Goal: Browse casually

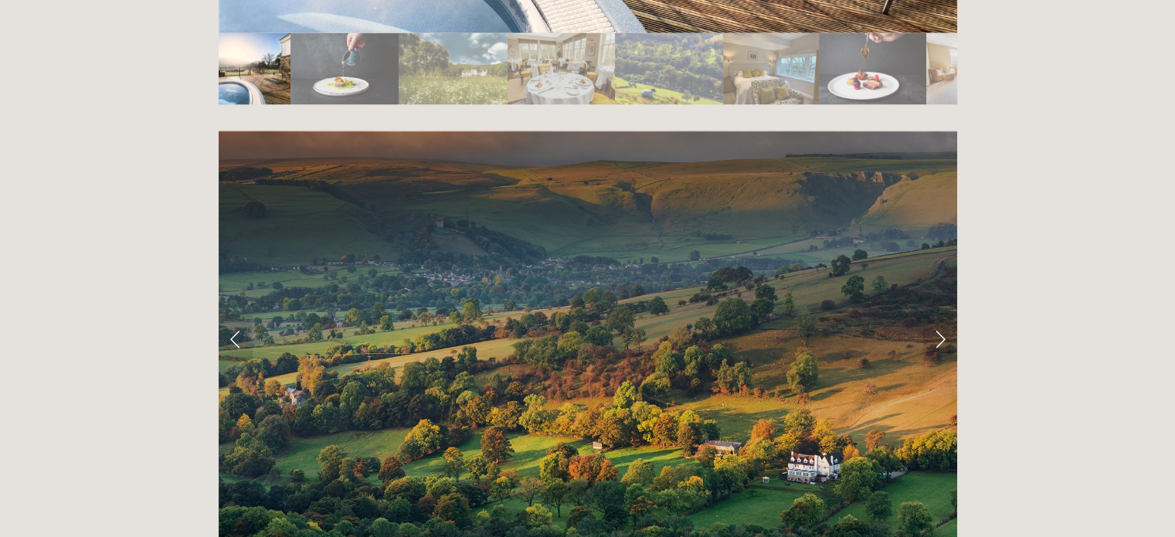
scroll to position [2992, 0]
click at [946, 315] on link "Next Slide" at bounding box center [940, 338] width 34 height 46
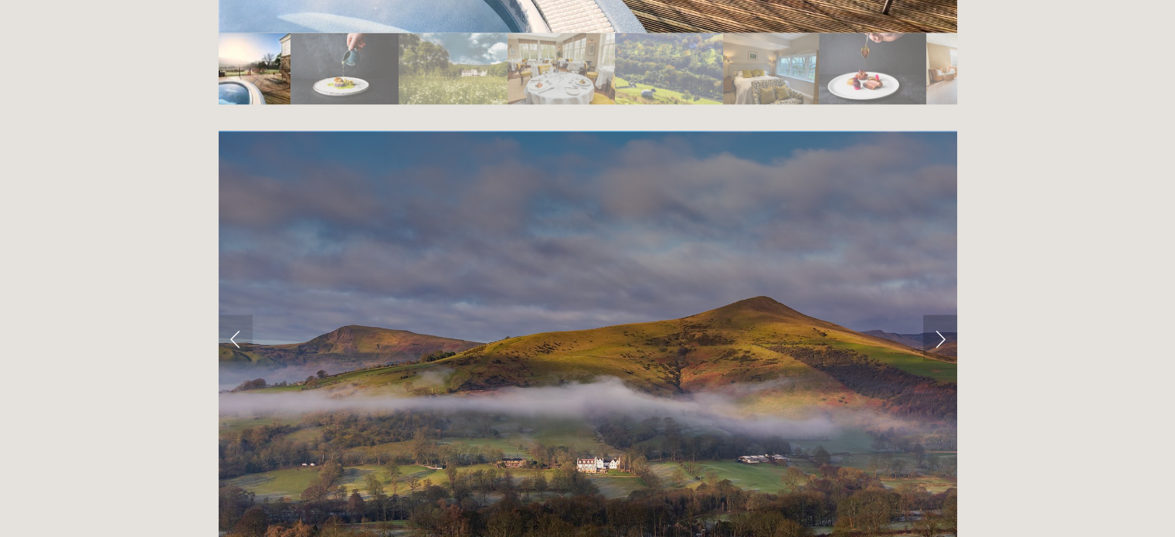
click at [946, 315] on link "Next Slide" at bounding box center [940, 338] width 34 height 46
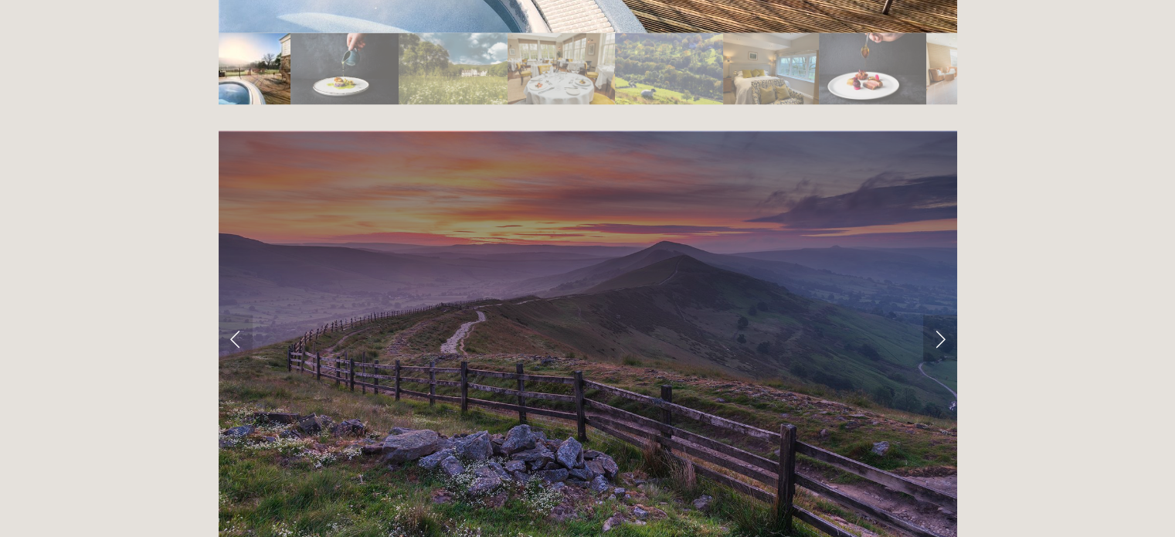
click at [946, 315] on link "Next Slide" at bounding box center [940, 338] width 34 height 46
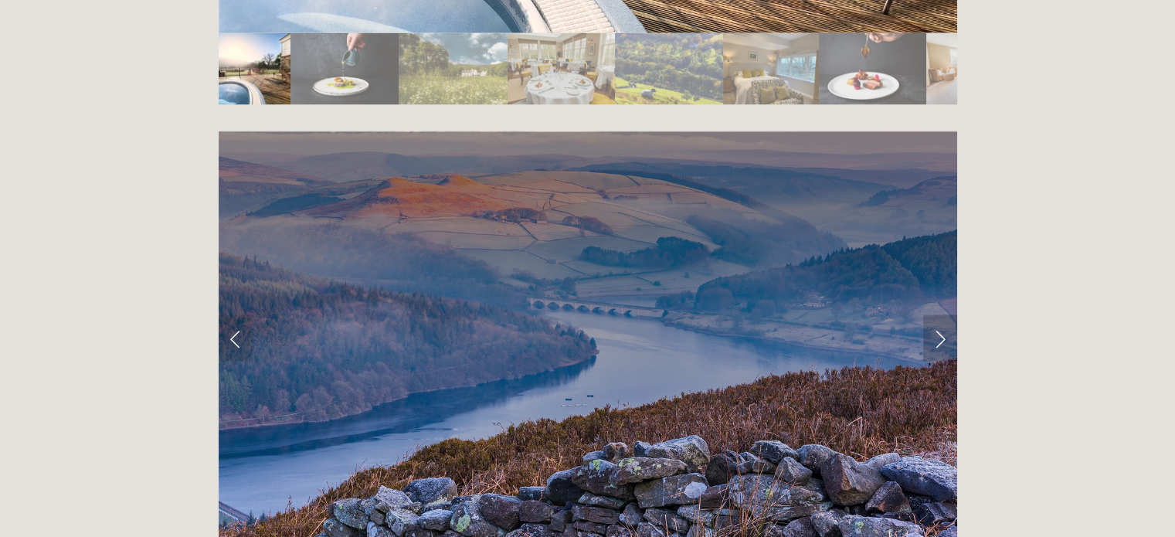
click at [946, 315] on link "Next Slide" at bounding box center [940, 338] width 34 height 46
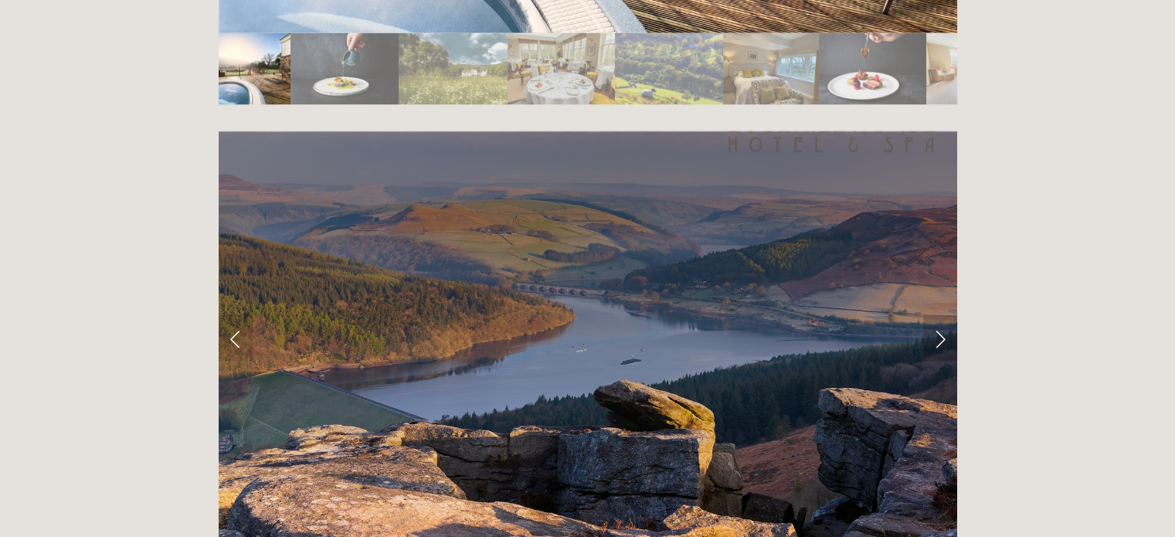
click at [946, 315] on link "Next Slide" at bounding box center [940, 338] width 34 height 46
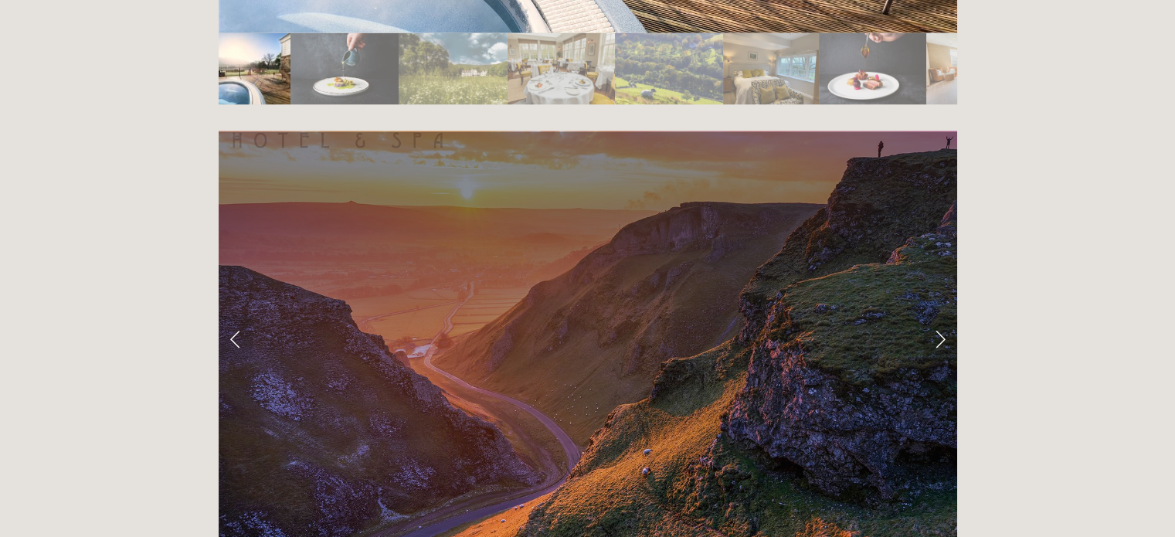
click at [946, 315] on link "Next Slide" at bounding box center [940, 338] width 34 height 46
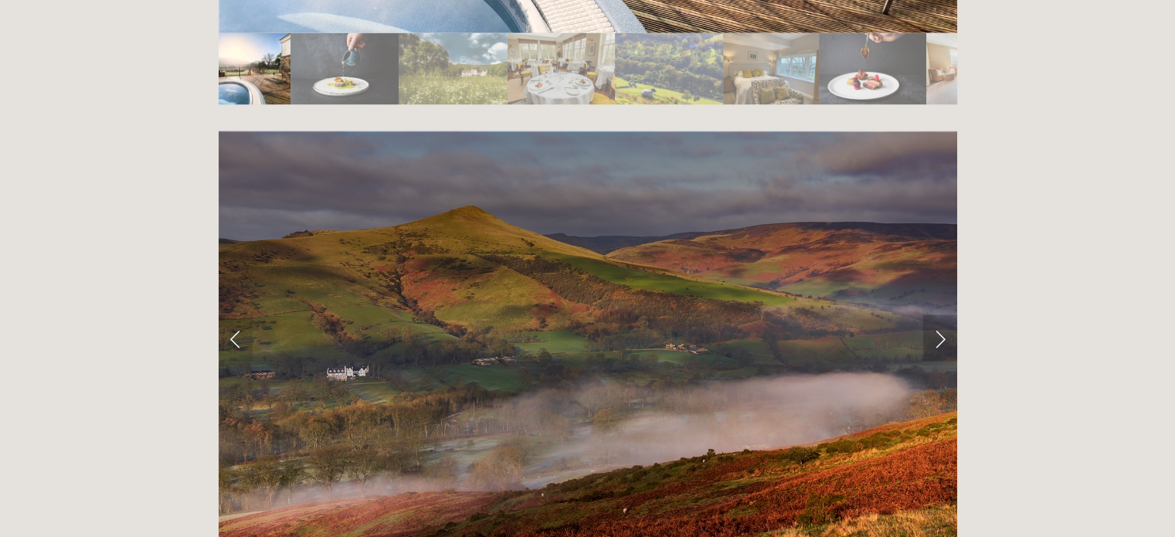
click at [946, 315] on link "Next Slide" at bounding box center [940, 338] width 34 height 46
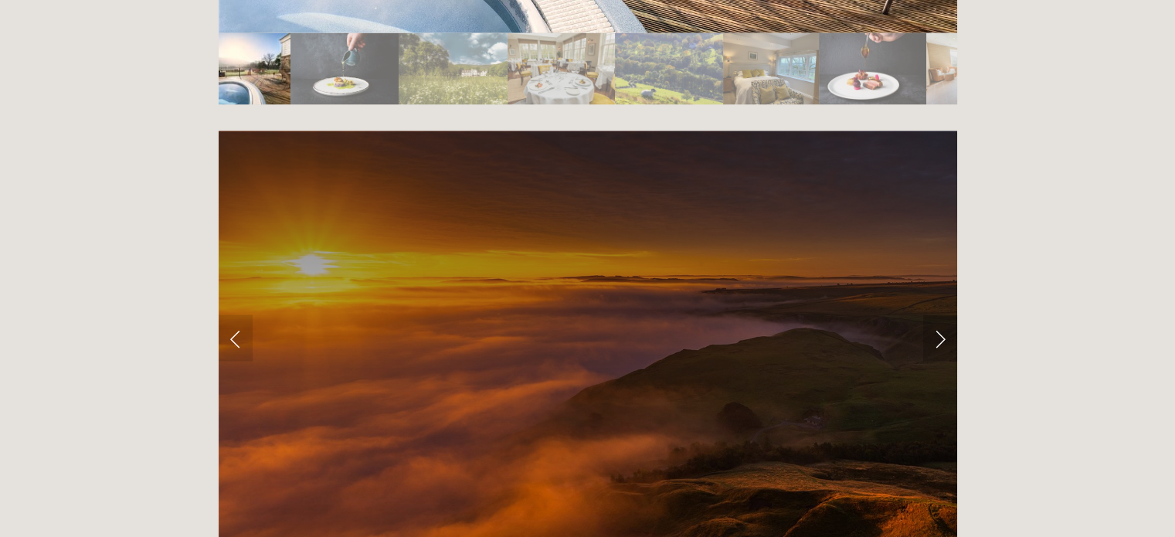
click at [946, 315] on link "Next Slide" at bounding box center [940, 338] width 34 height 46
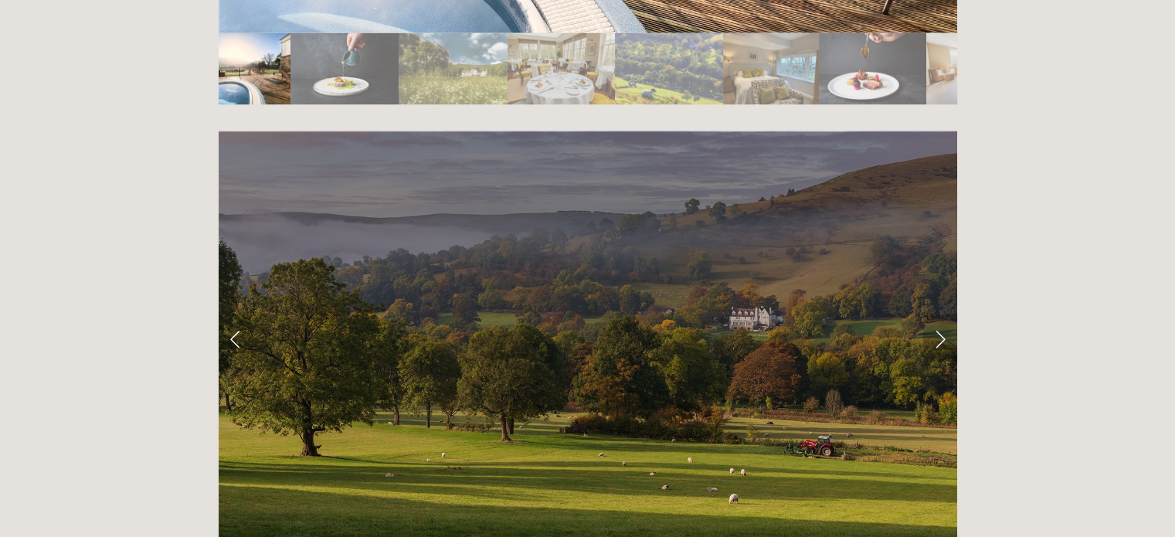
click at [946, 315] on link "Next Slide" at bounding box center [940, 338] width 34 height 46
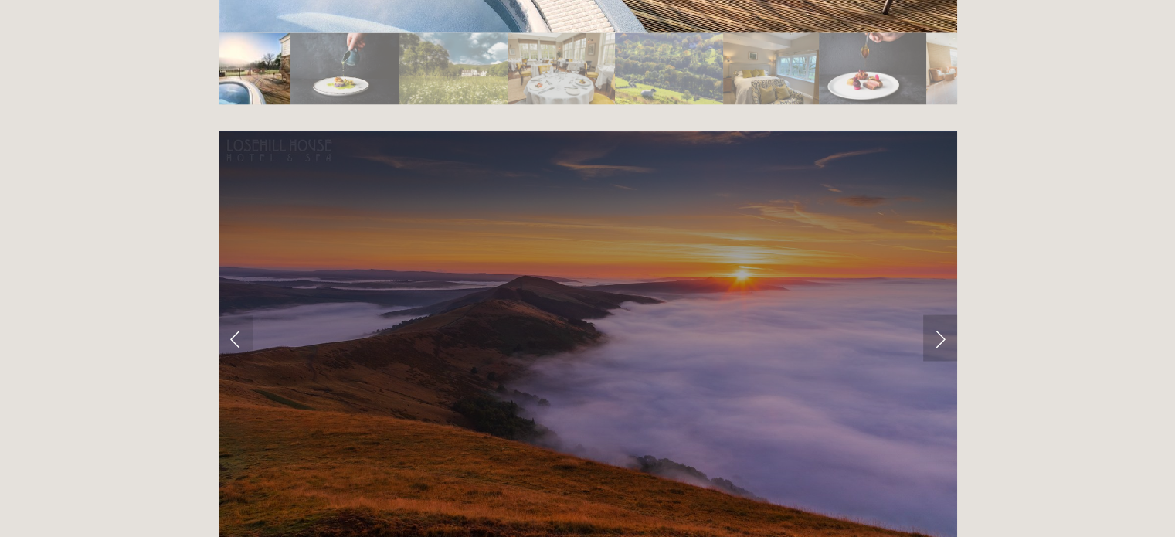
click at [946, 315] on link "Next Slide" at bounding box center [940, 338] width 34 height 46
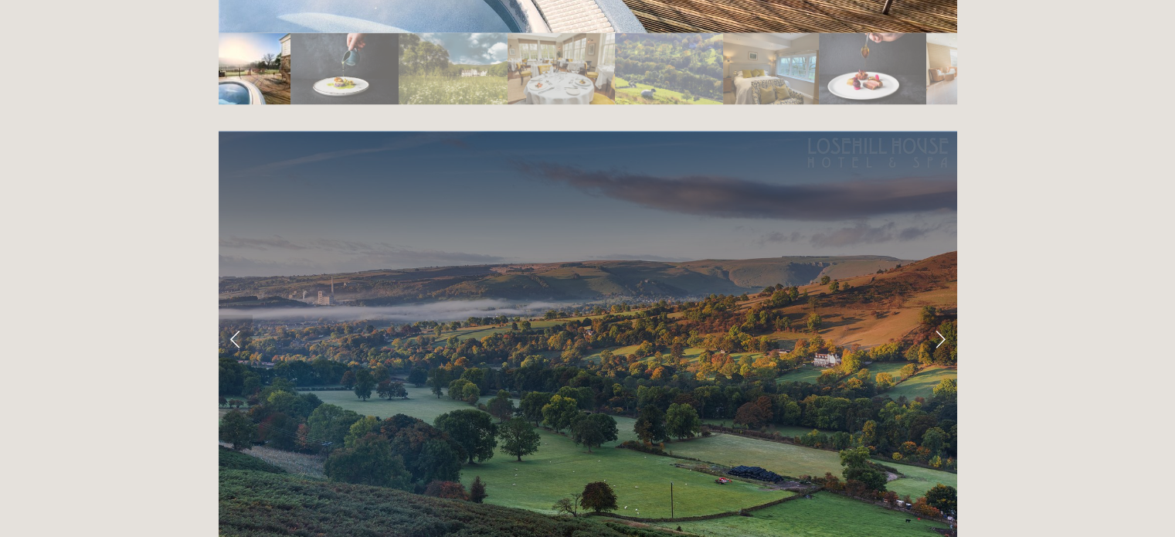
click at [946, 315] on link "Next Slide" at bounding box center [940, 338] width 34 height 46
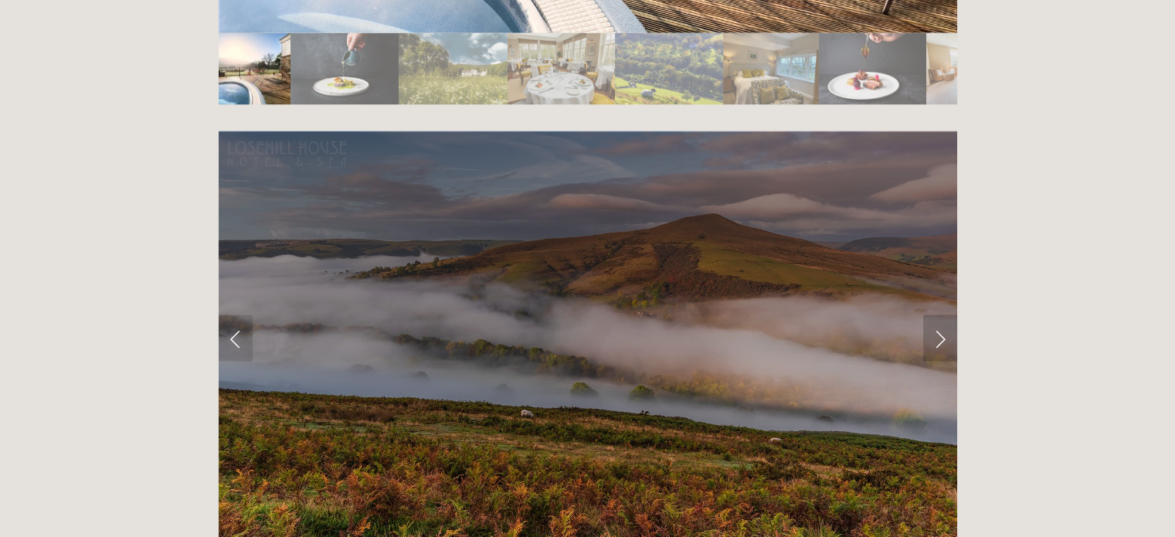
click at [946, 315] on link "Next Slide" at bounding box center [940, 338] width 34 height 46
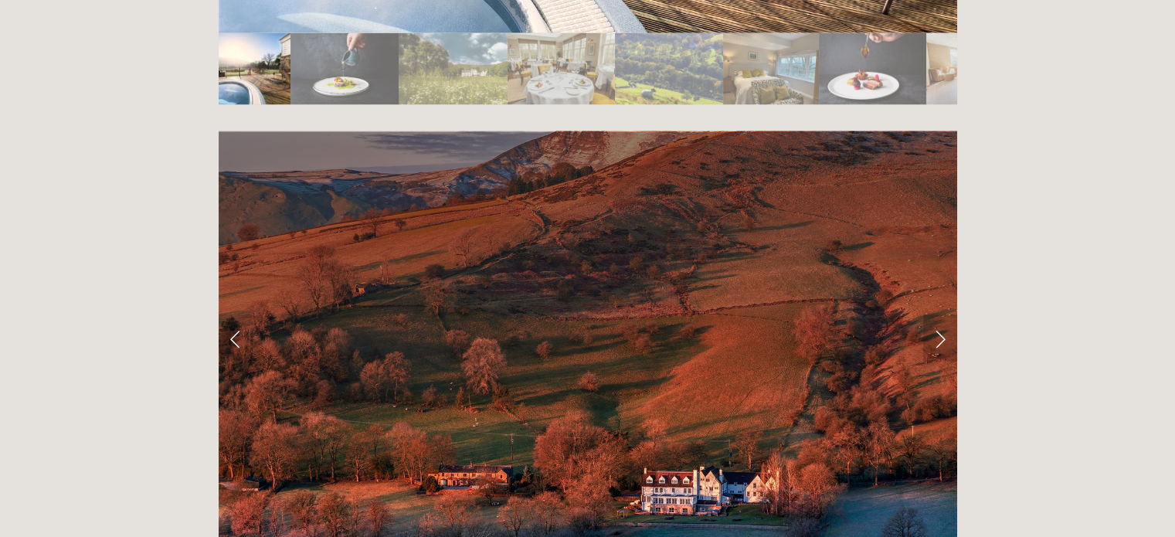
click at [946, 315] on link "Next Slide" at bounding box center [940, 338] width 34 height 46
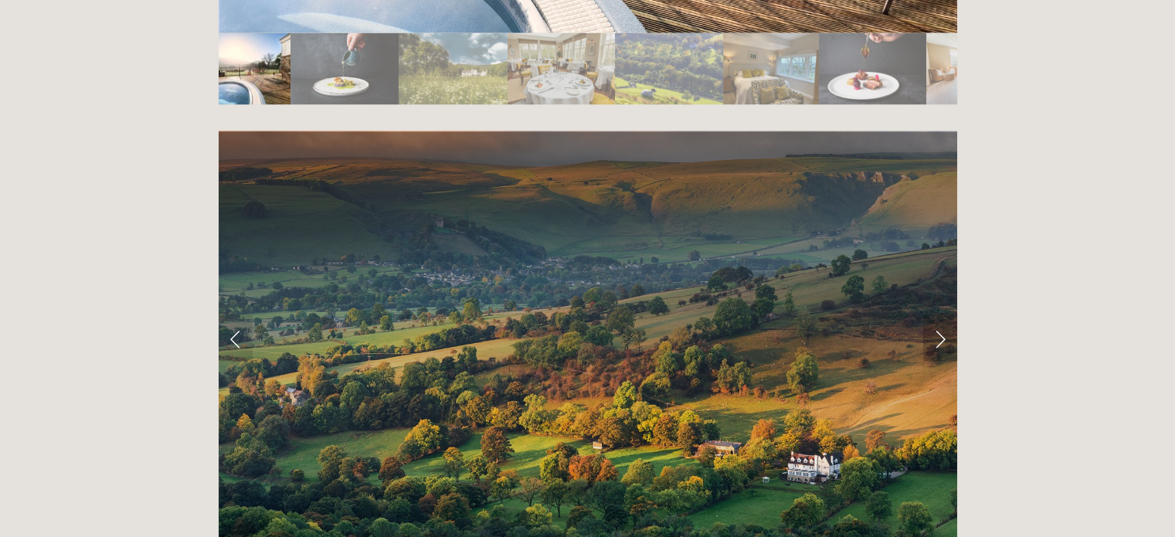
click at [946, 315] on link "Next Slide" at bounding box center [940, 338] width 34 height 46
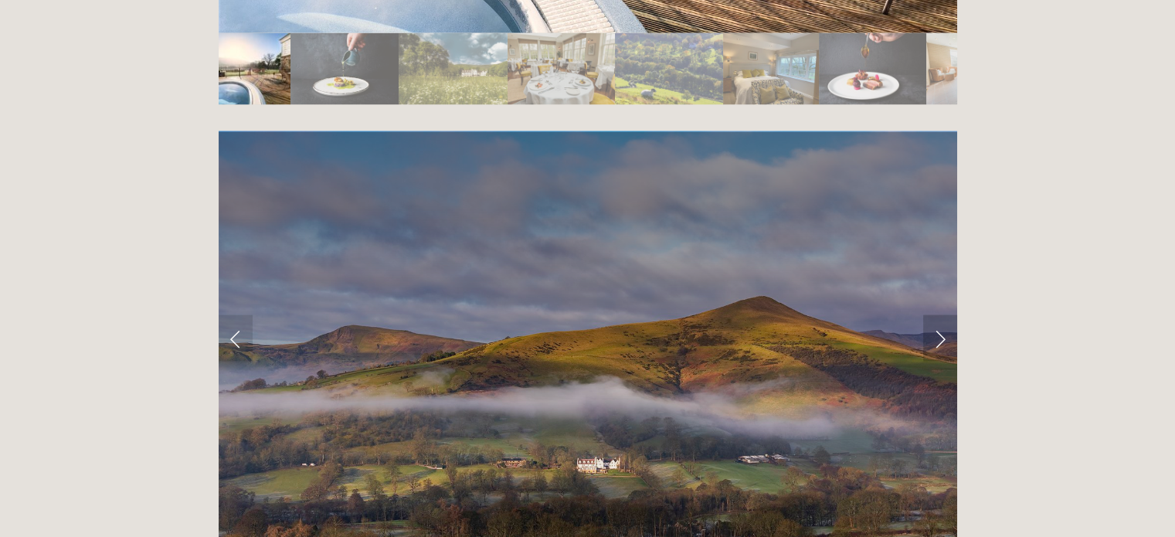
click at [946, 315] on link "Next Slide" at bounding box center [940, 338] width 34 height 46
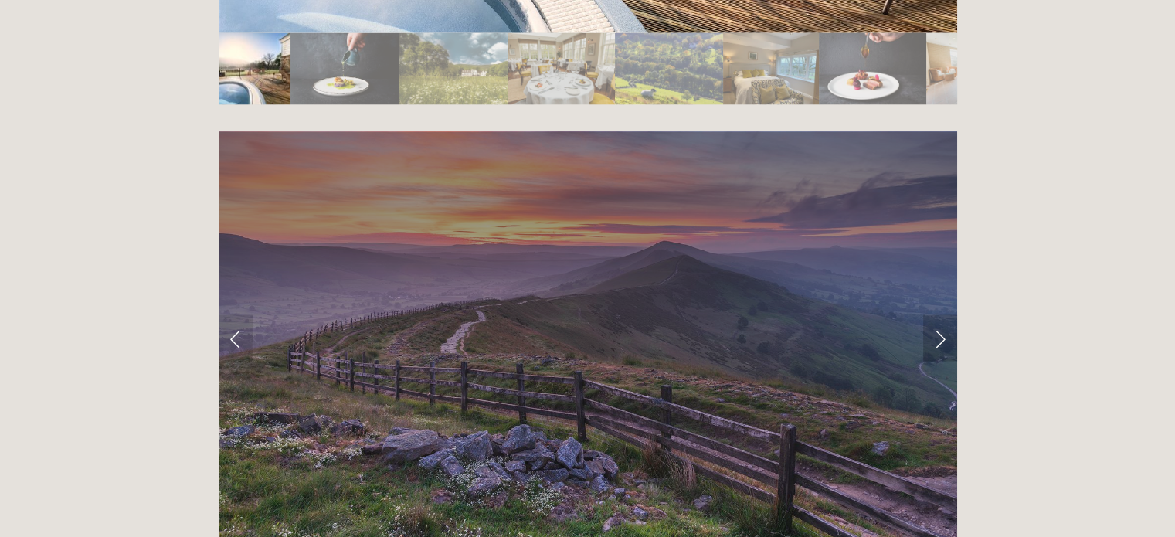
click at [946, 315] on link "Next Slide" at bounding box center [940, 338] width 34 height 46
